Goal: Contribute content: Contribute content

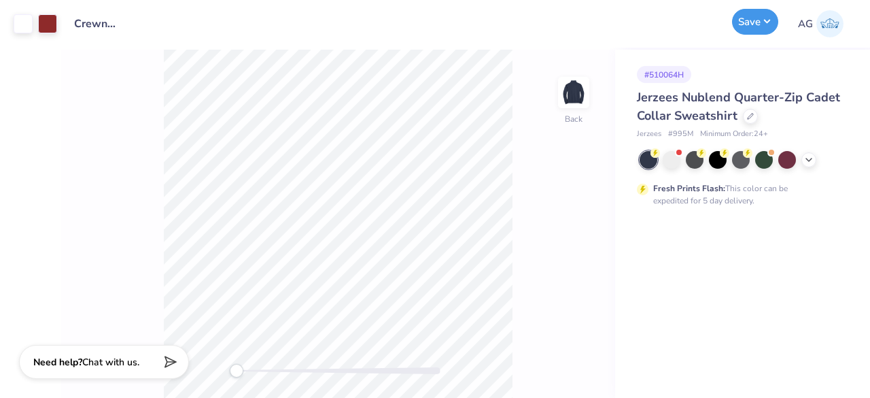
click at [752, 29] on button "Save" at bounding box center [755, 22] width 46 height 26
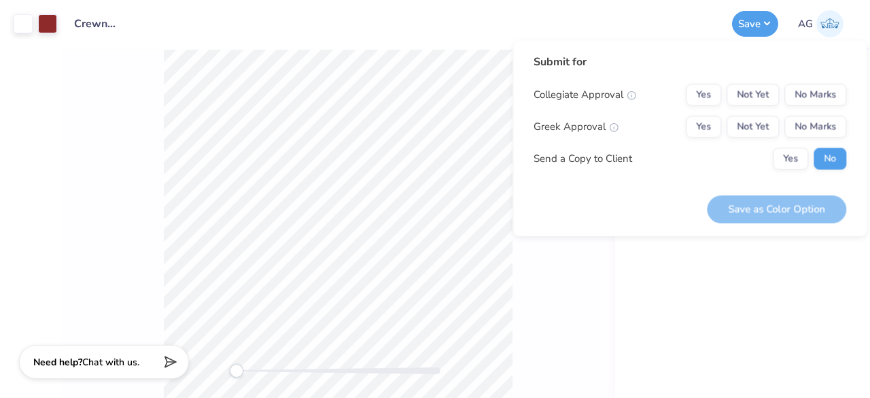
click at [632, 283] on div "# 510064H Jerzees Nublend Quarter-Zip Cadet Collar Sweatshirt Jerzees # 995M Mi…" at bounding box center [742, 224] width 255 height 348
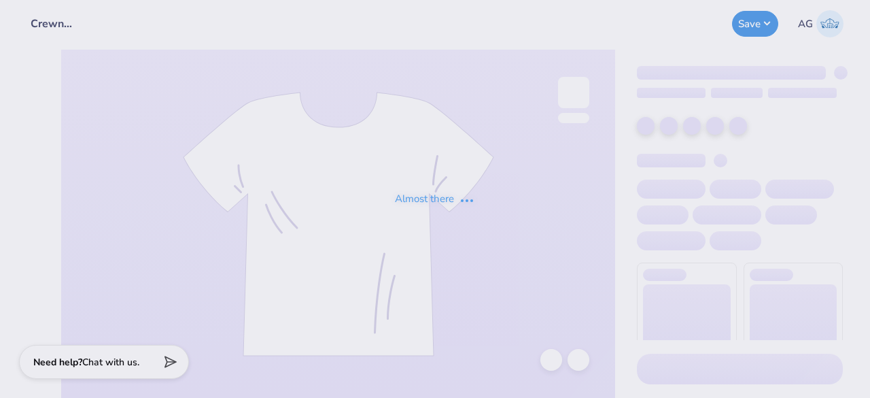
type input "Crewnecks for ASDA"
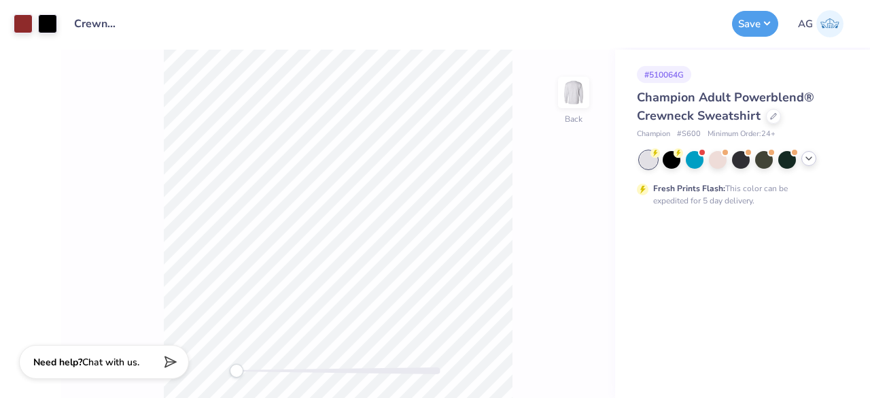
click at [807, 156] on icon at bounding box center [809, 158] width 11 height 11
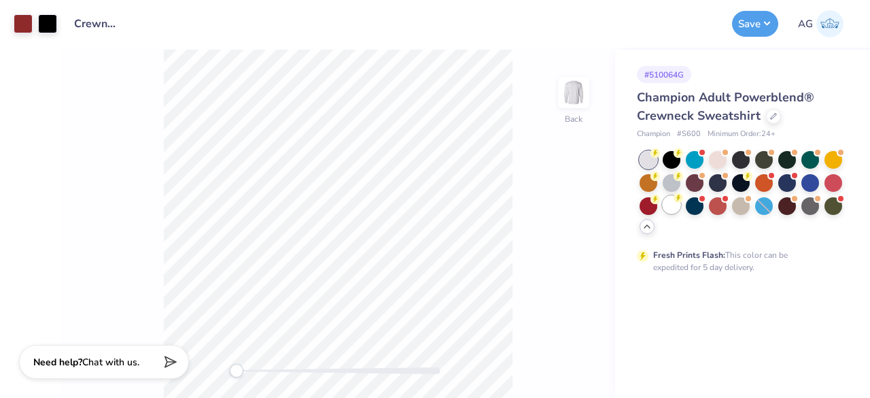
click at [678, 207] on div at bounding box center [672, 205] width 18 height 18
click at [751, 25] on button "Save" at bounding box center [755, 22] width 46 height 26
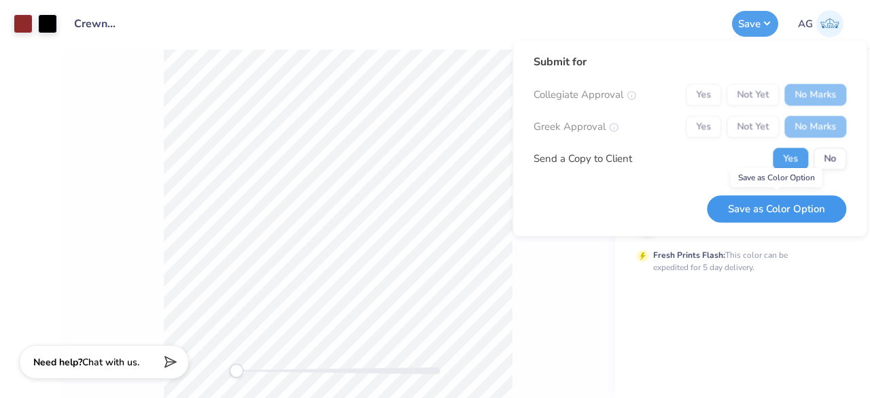
click at [806, 207] on button "Save as Color Option" at bounding box center [776, 209] width 139 height 28
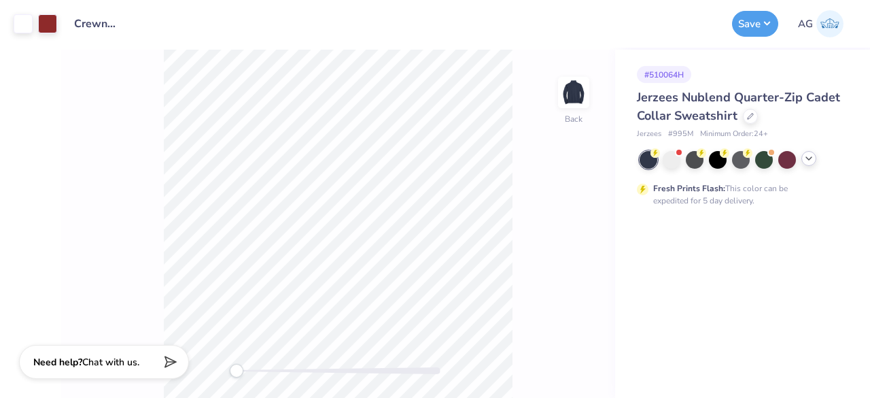
click at [812, 160] on icon at bounding box center [809, 158] width 11 height 11
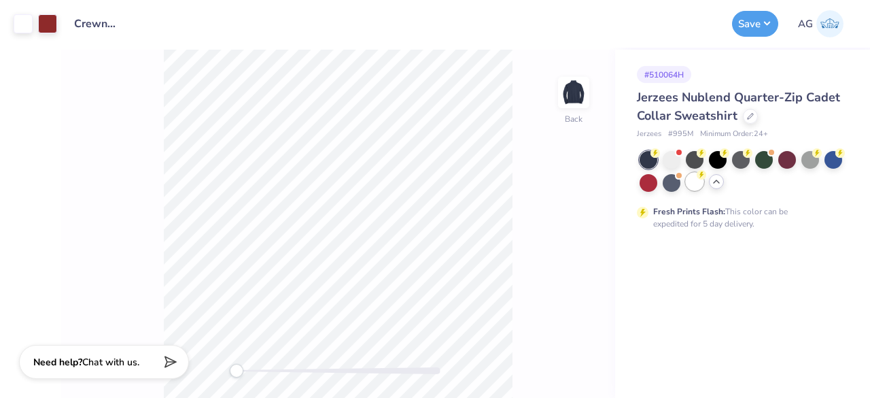
click at [699, 190] on div at bounding box center [695, 182] width 18 height 18
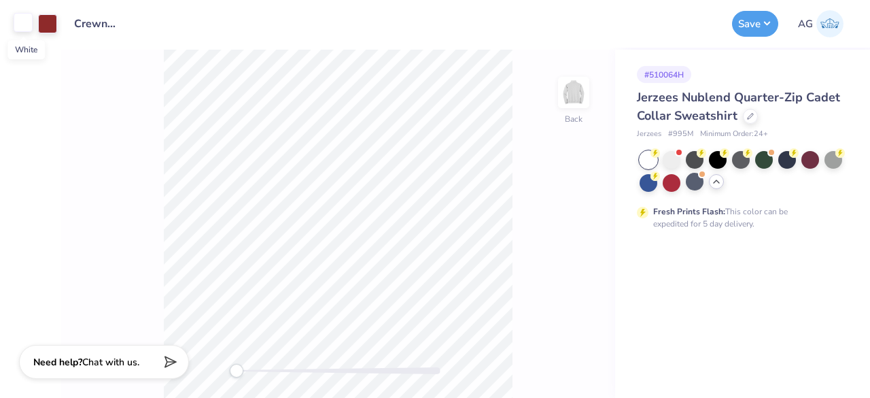
click at [24, 18] on div at bounding box center [23, 22] width 19 height 19
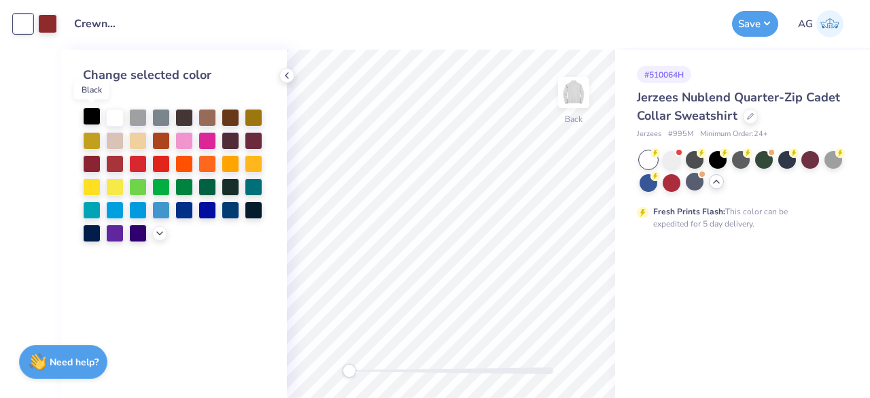
click at [85, 122] on div at bounding box center [92, 116] width 18 height 18
click at [758, 24] on button "Save" at bounding box center [755, 22] width 46 height 26
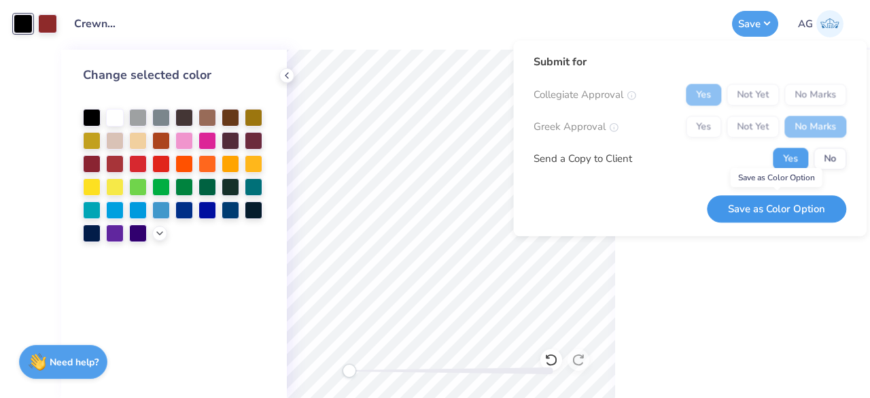
click at [772, 215] on button "Save as Color Option" at bounding box center [776, 209] width 139 height 28
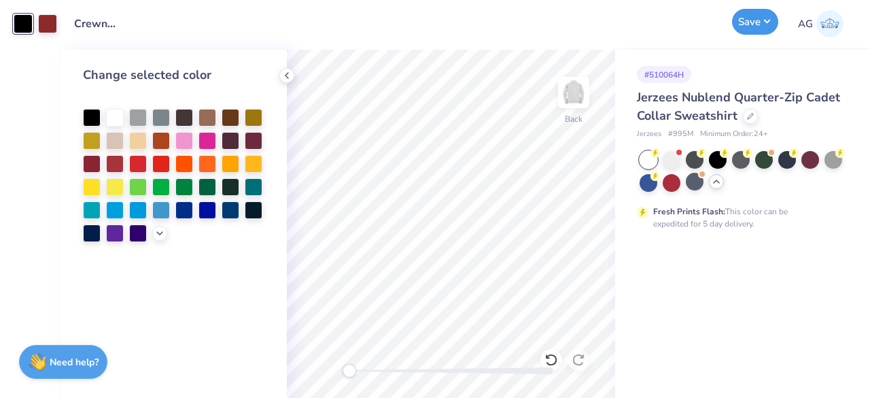
click at [757, 28] on button "Save" at bounding box center [755, 22] width 46 height 26
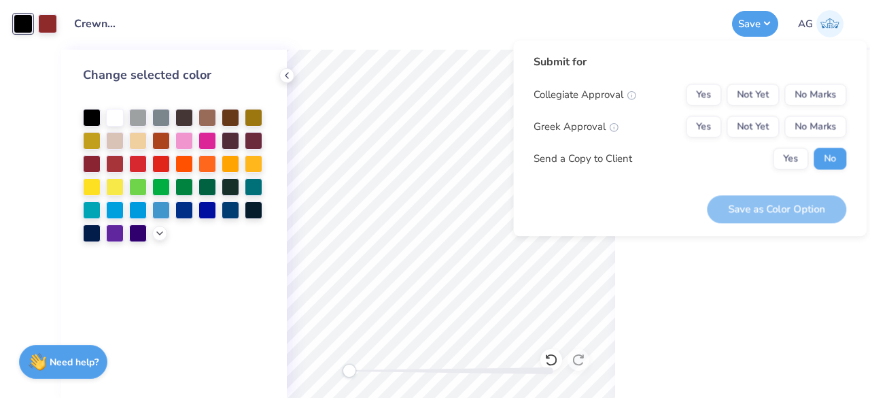
click at [776, 248] on div "# 510064H Jerzees Nublend Quarter-Zip Cadet Collar Sweatshirt Jerzees # 995M Mi…" at bounding box center [742, 224] width 255 height 348
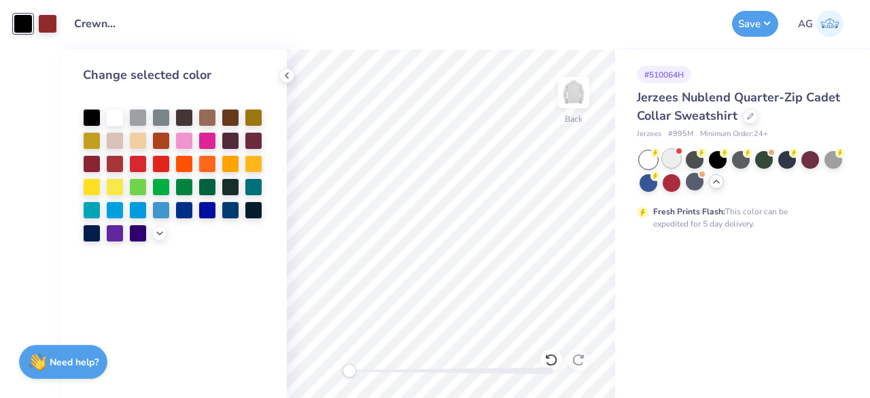
click at [676, 156] on div at bounding box center [672, 159] width 18 height 18
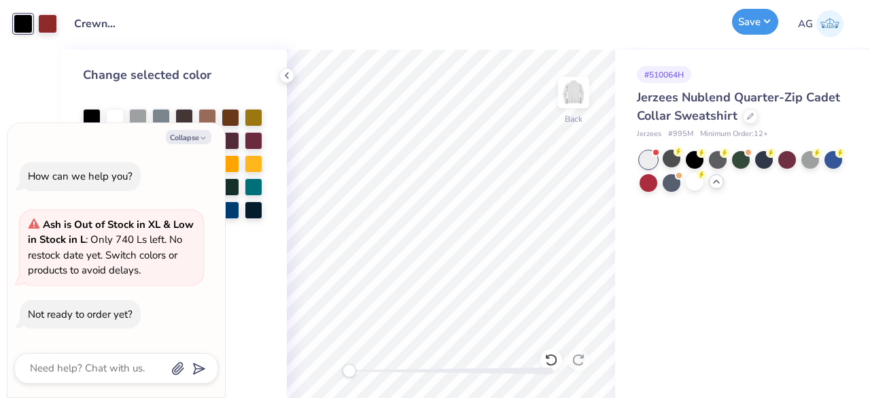
click at [756, 23] on button "Save" at bounding box center [755, 22] width 46 height 26
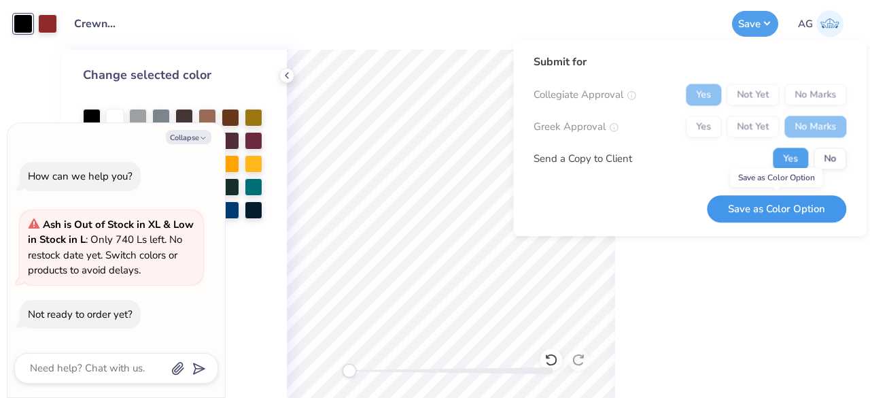
click at [797, 214] on button "Save as Color Option" at bounding box center [776, 209] width 139 height 28
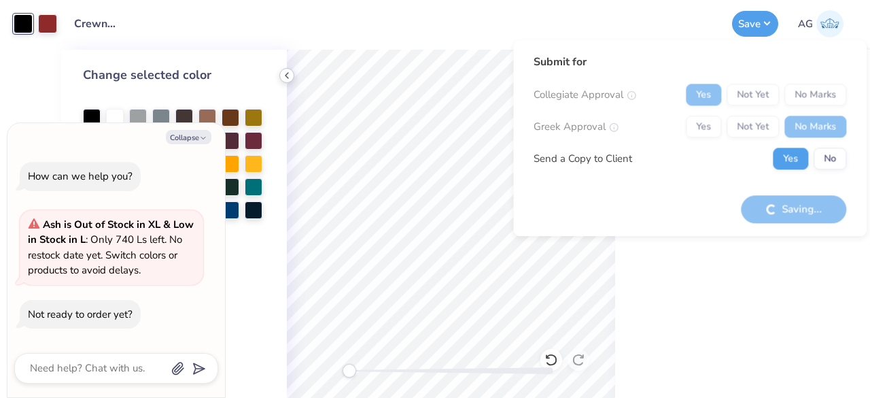
click at [286, 75] on polyline at bounding box center [287, 75] width 3 height 5
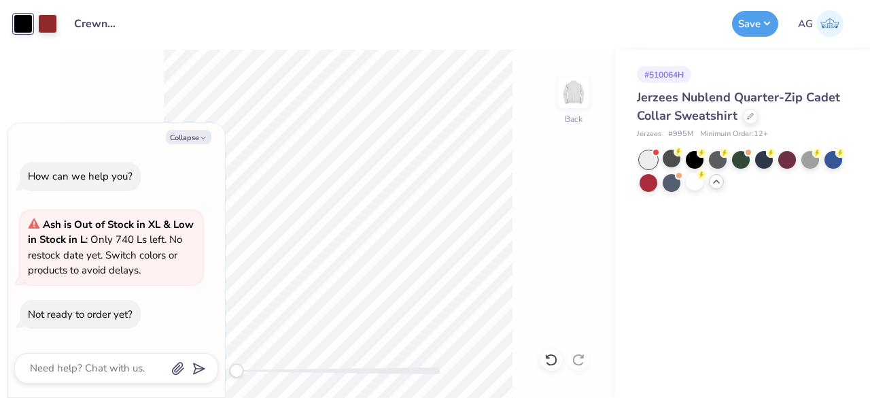
type textarea "x"
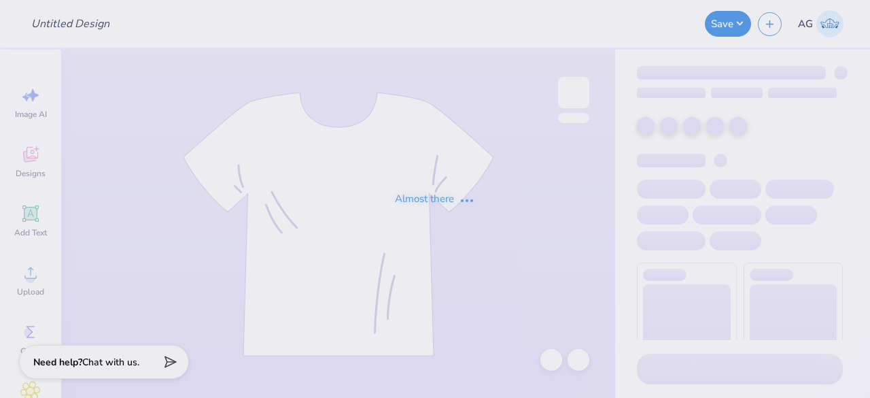
type input "Crewnecks for ASDA"
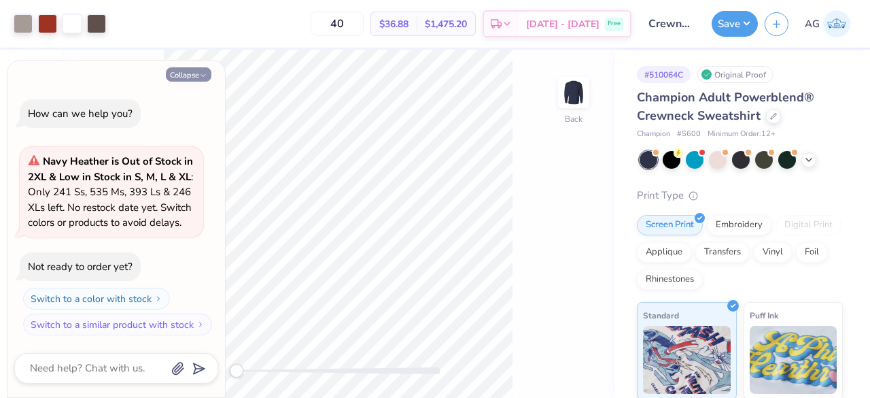
click at [190, 71] on button "Collapse" at bounding box center [189, 74] width 46 height 14
type textarea "x"
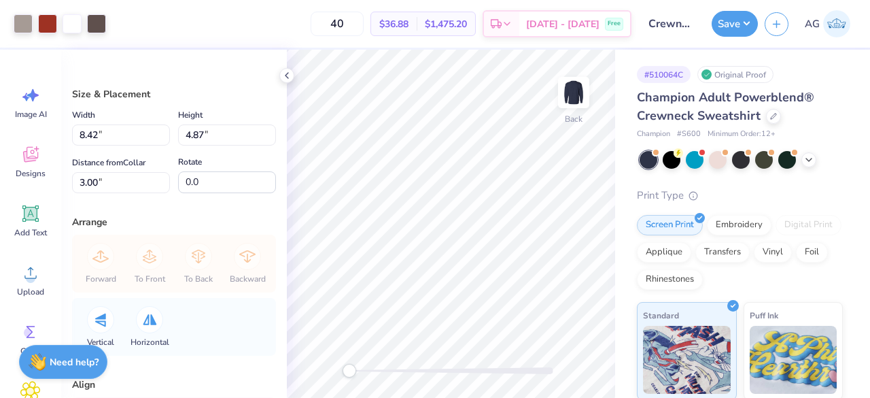
type input "2.85"
type input "1.65"
type input "3.56"
type input "2.06"
type input "3.20"
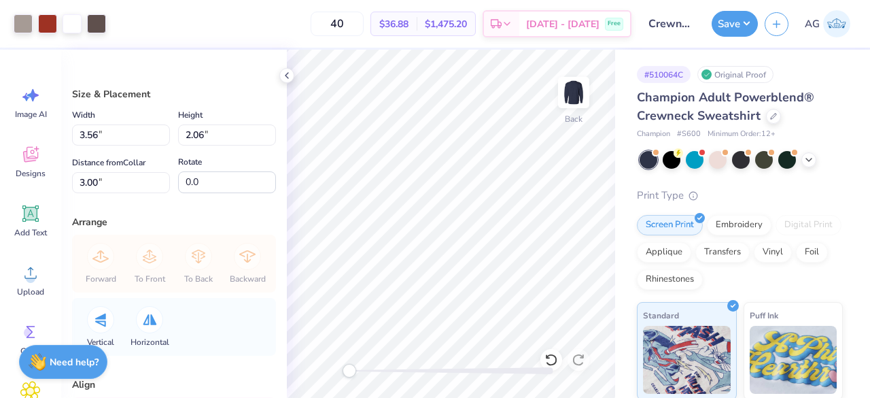
type input "1.86"
